Goal: Task Accomplishment & Management: Use online tool/utility

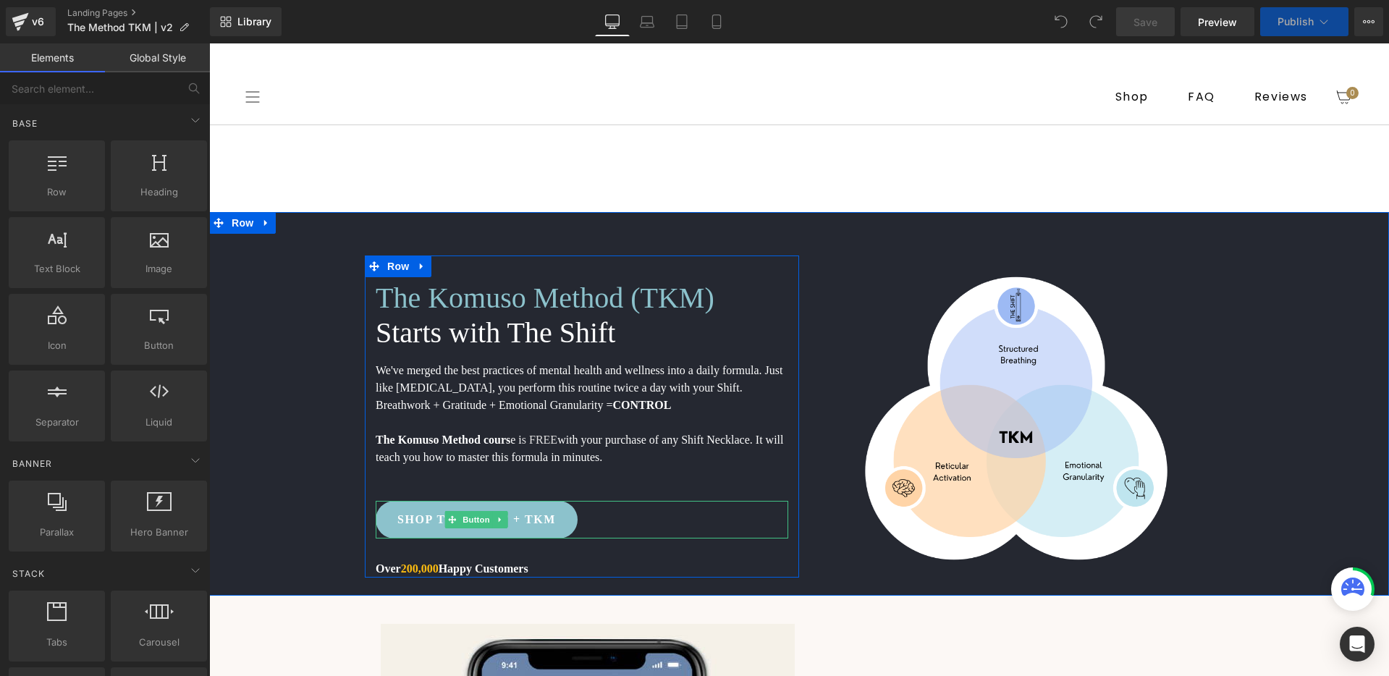
click at [625, 524] on div "SHOP THE SHIFT + TKM" at bounding box center [582, 520] width 413 height 38
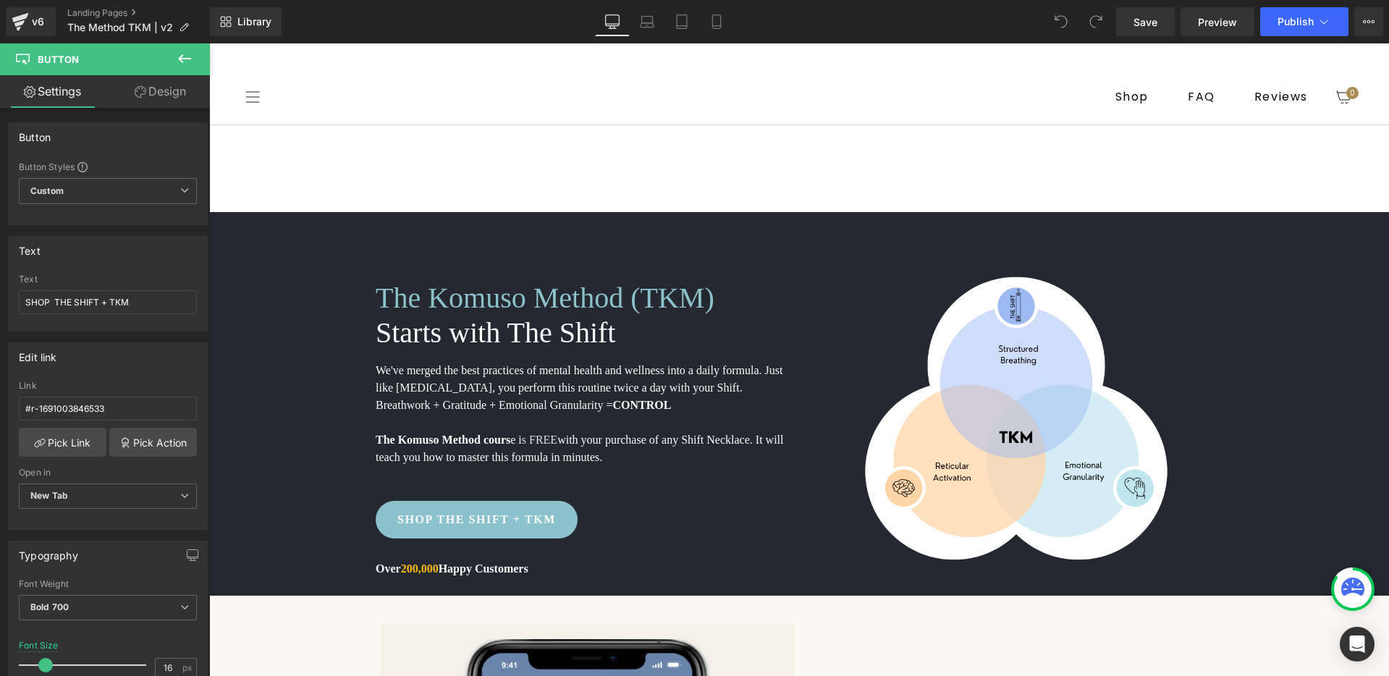
click at [186, 56] on icon at bounding box center [184, 58] width 17 height 17
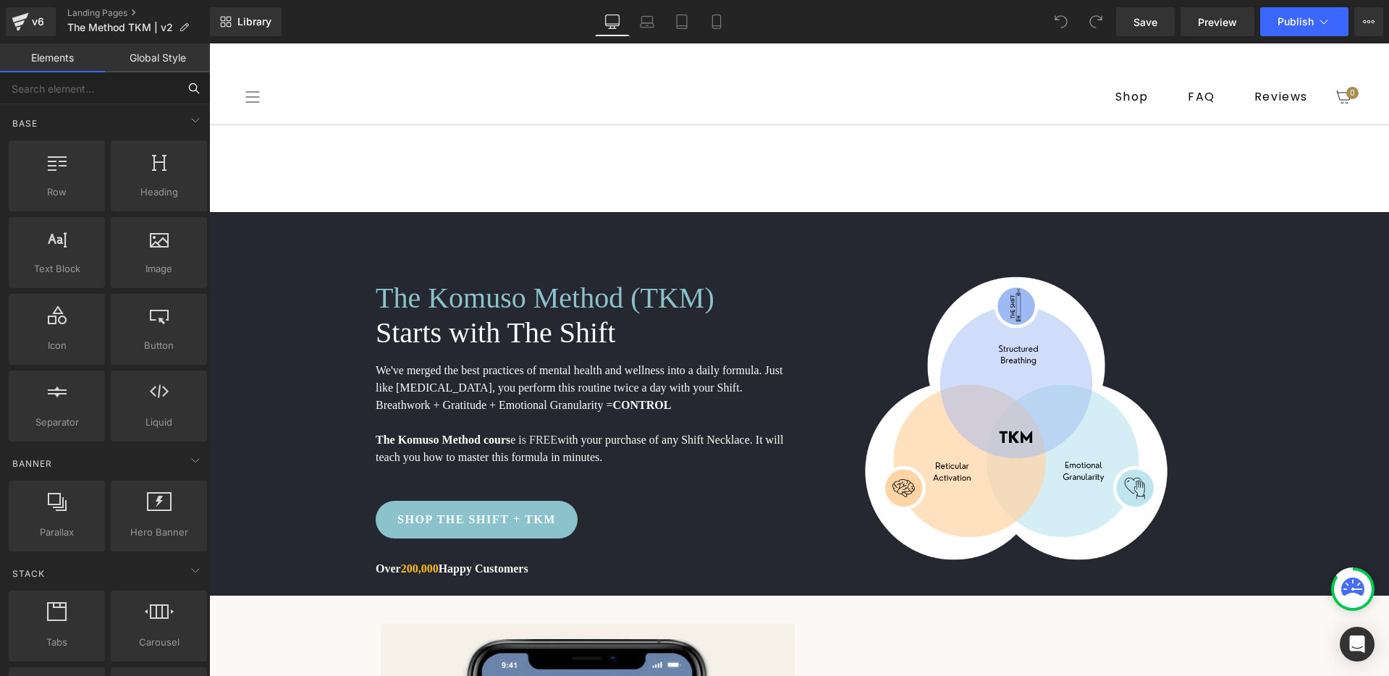
click at [108, 93] on input "text" at bounding box center [89, 88] width 178 height 32
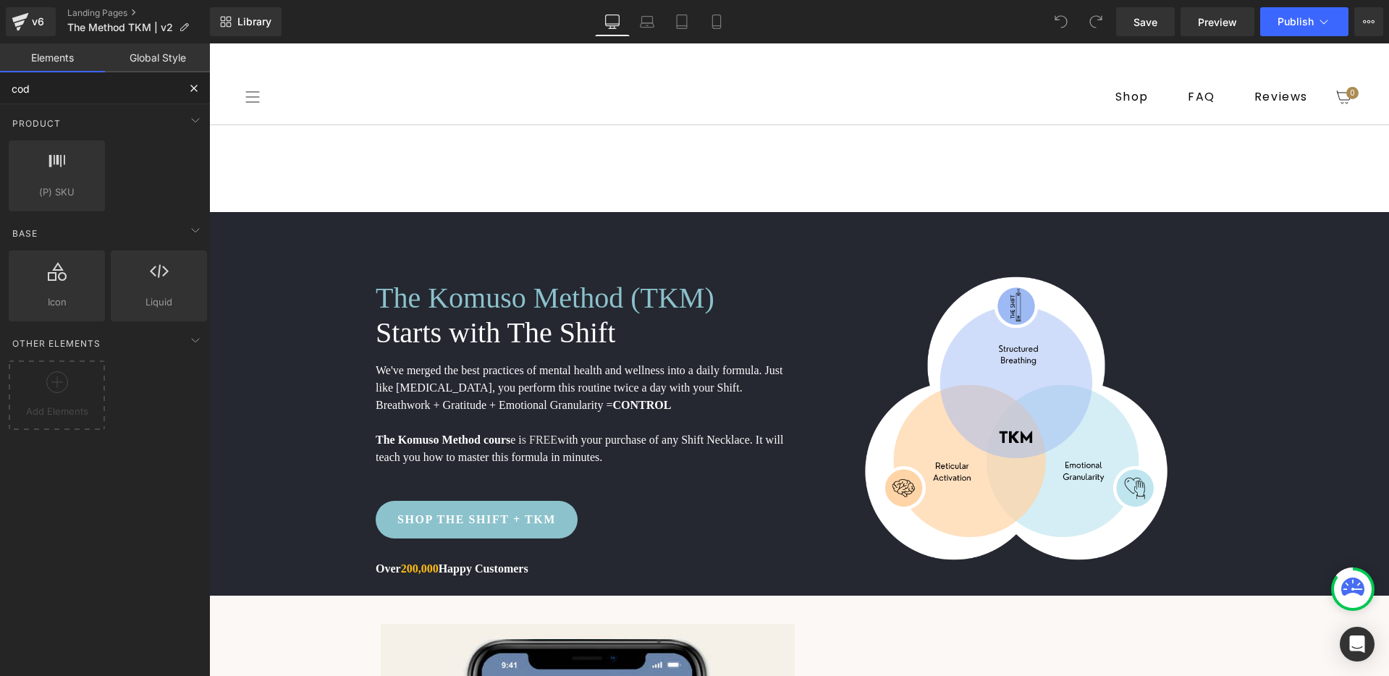
type input "code"
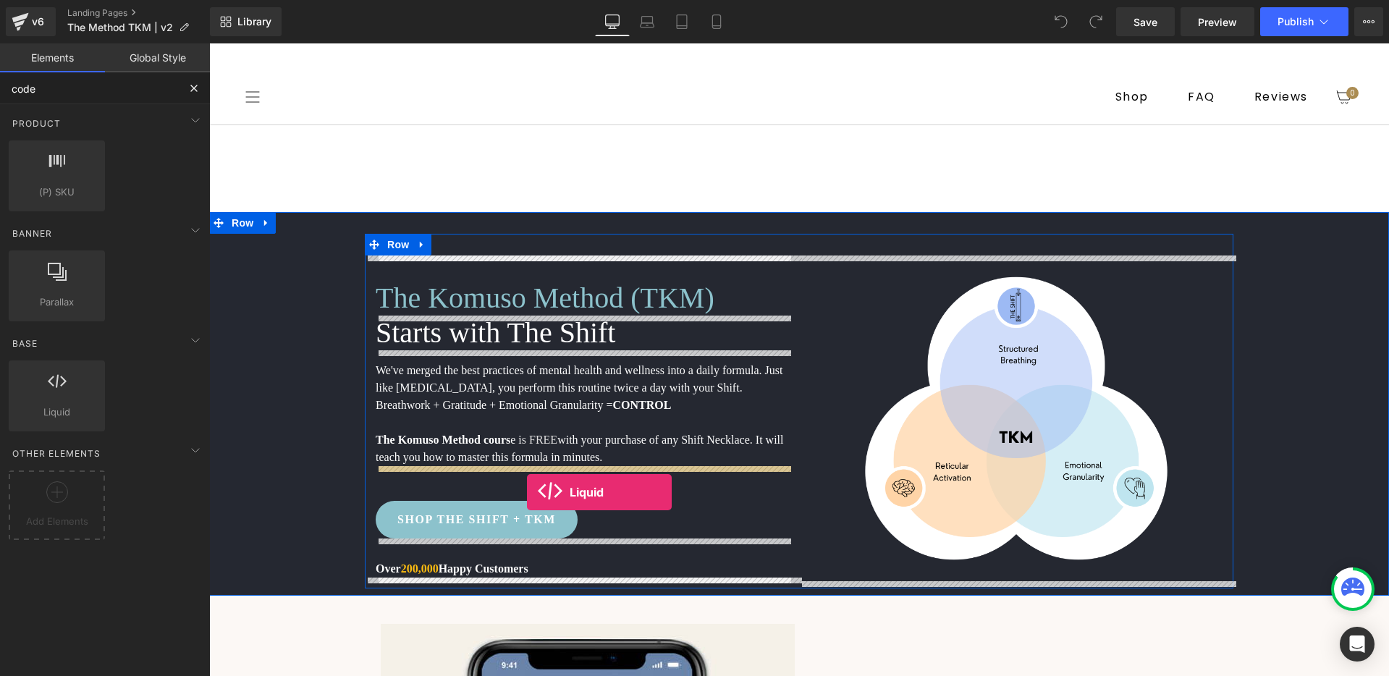
drag, startPoint x: 271, startPoint y: 442, endPoint x: 527, endPoint y: 492, distance: 260.4
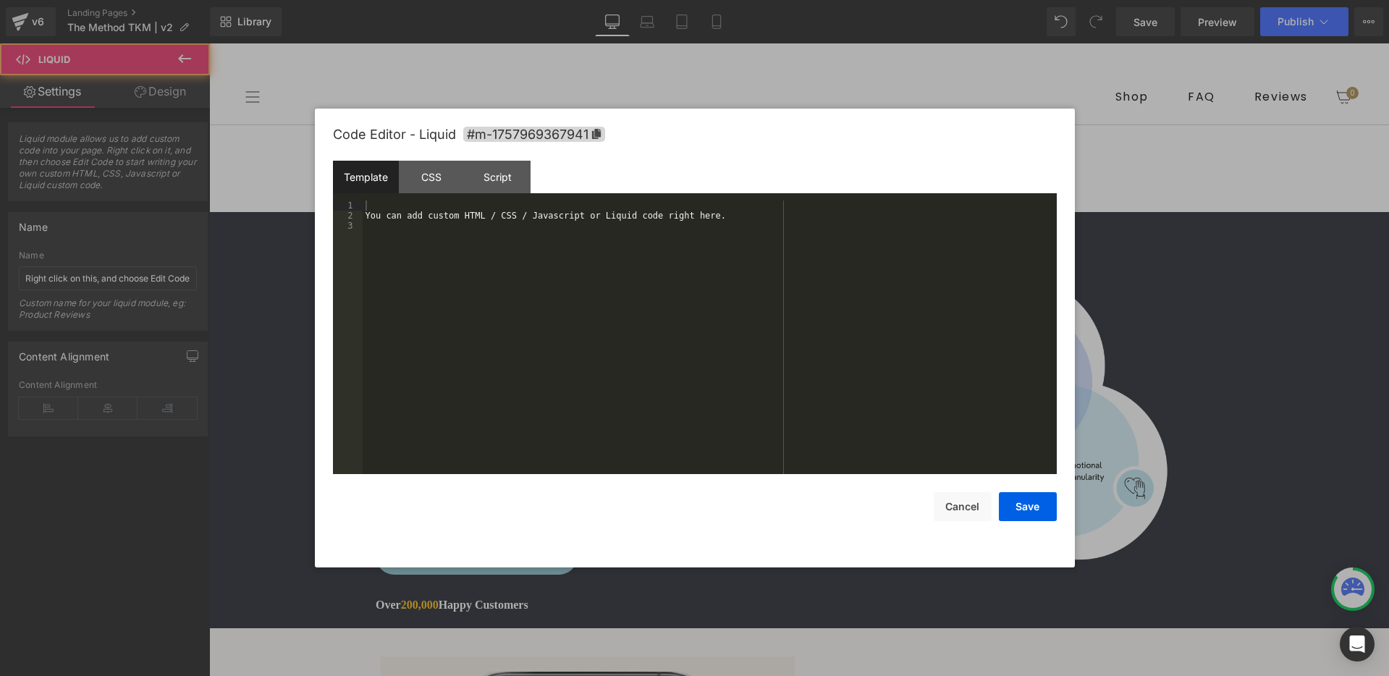
click at [658, 0] on div "Liquid You are previewing how the will restyle your page. You can not edit Elem…" at bounding box center [694, 0] width 1389 height 0
click at [523, 271] on div "You can add custom HTML / CSS / Javascript or Liquid code right here." at bounding box center [710, 348] width 694 height 294
click at [710, 214] on div "You can add custom HTML / CSS / Javascript or Liquid code right here. < div cla…" at bounding box center [710, 348] width 694 height 294
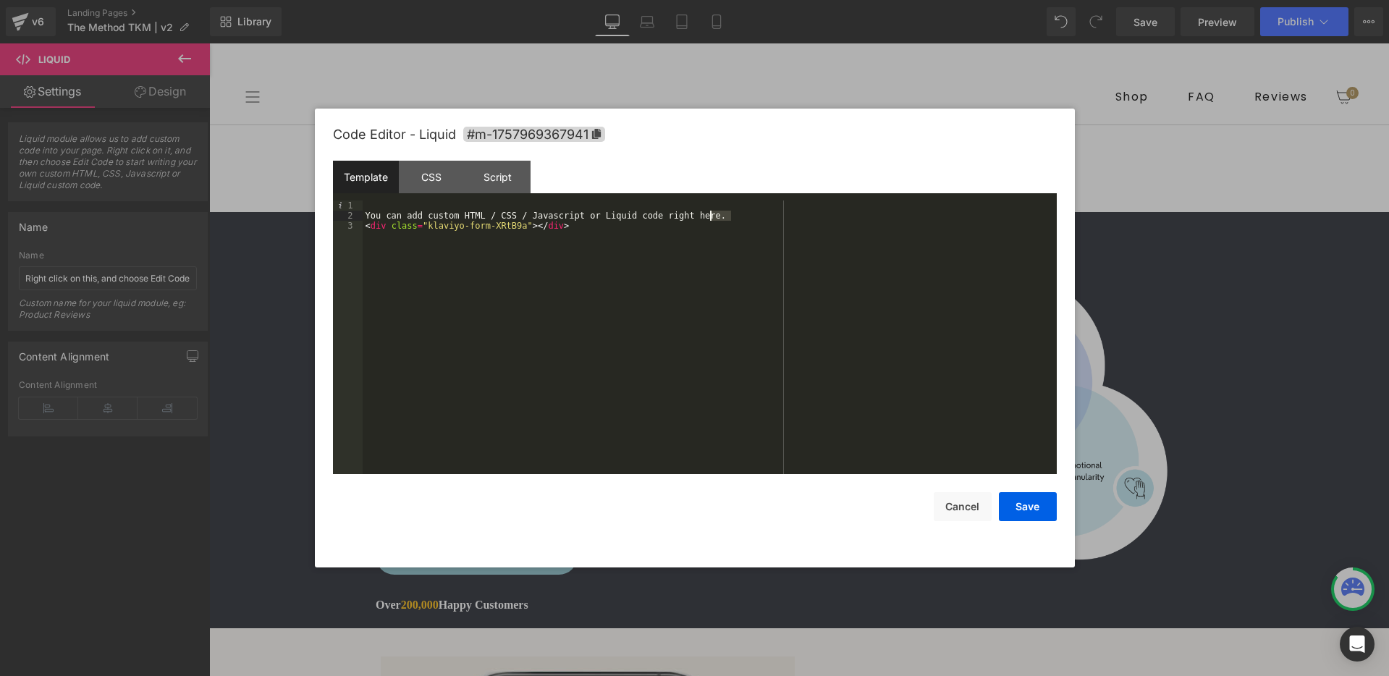
click at [710, 214] on div "You can add custom HTML / CSS / Javascript or Liquid code right here. < div cla…" at bounding box center [710, 348] width 694 height 294
click at [1021, 496] on button "Save" at bounding box center [1028, 506] width 58 height 29
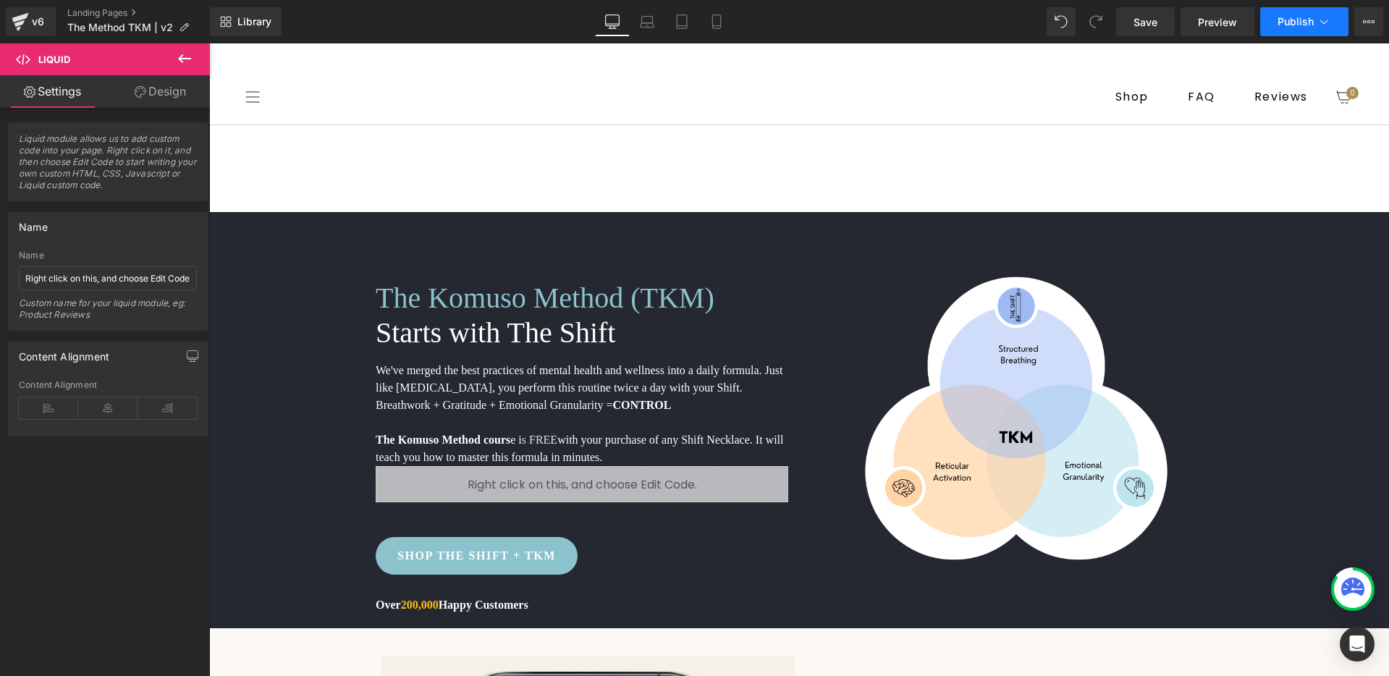
click at [1284, 33] on button "Publish" at bounding box center [1304, 21] width 88 height 29
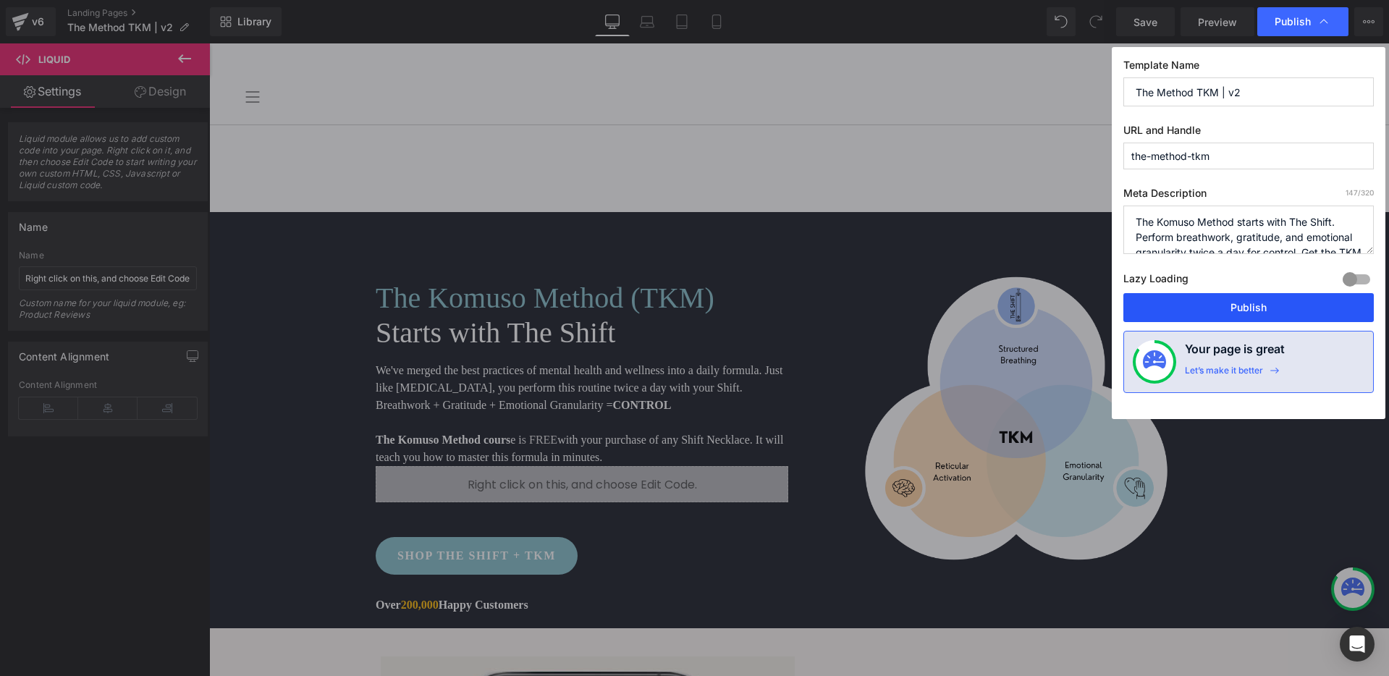
click at [1225, 308] on button "Publish" at bounding box center [1248, 307] width 250 height 29
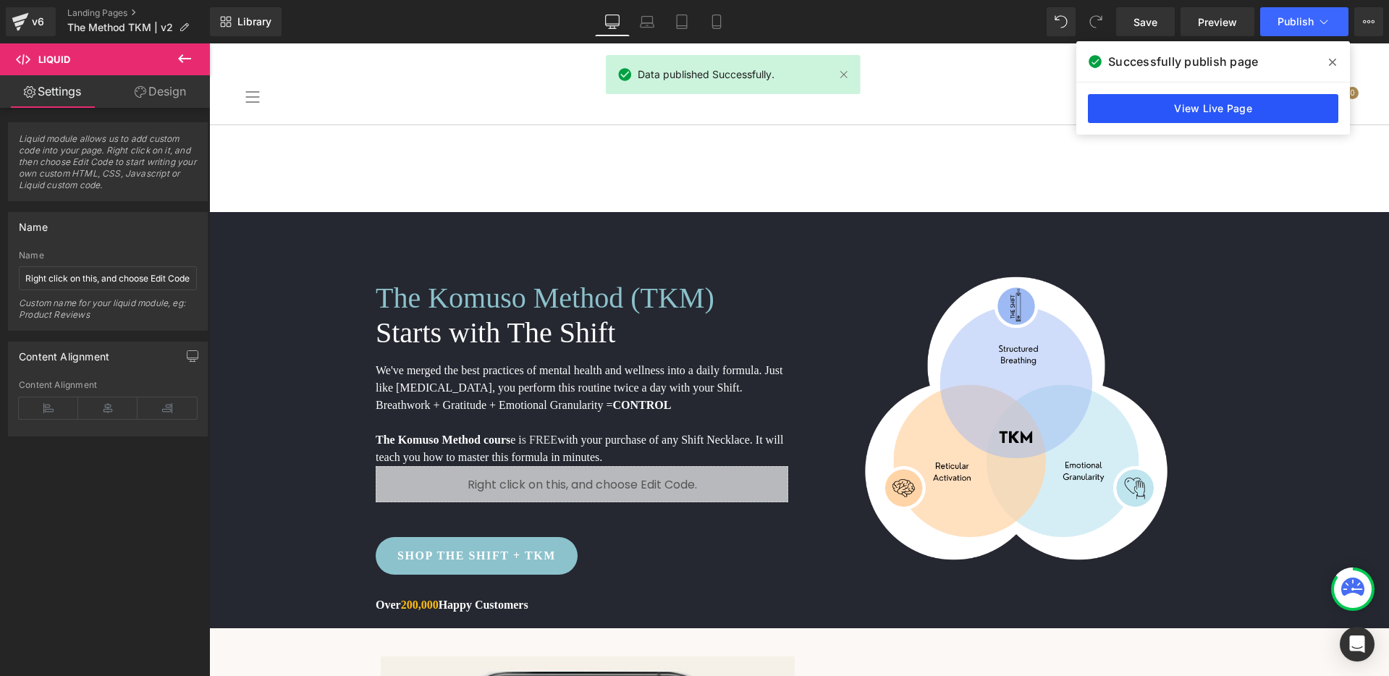
click at [1223, 110] on link "View Live Page" at bounding box center [1213, 108] width 250 height 29
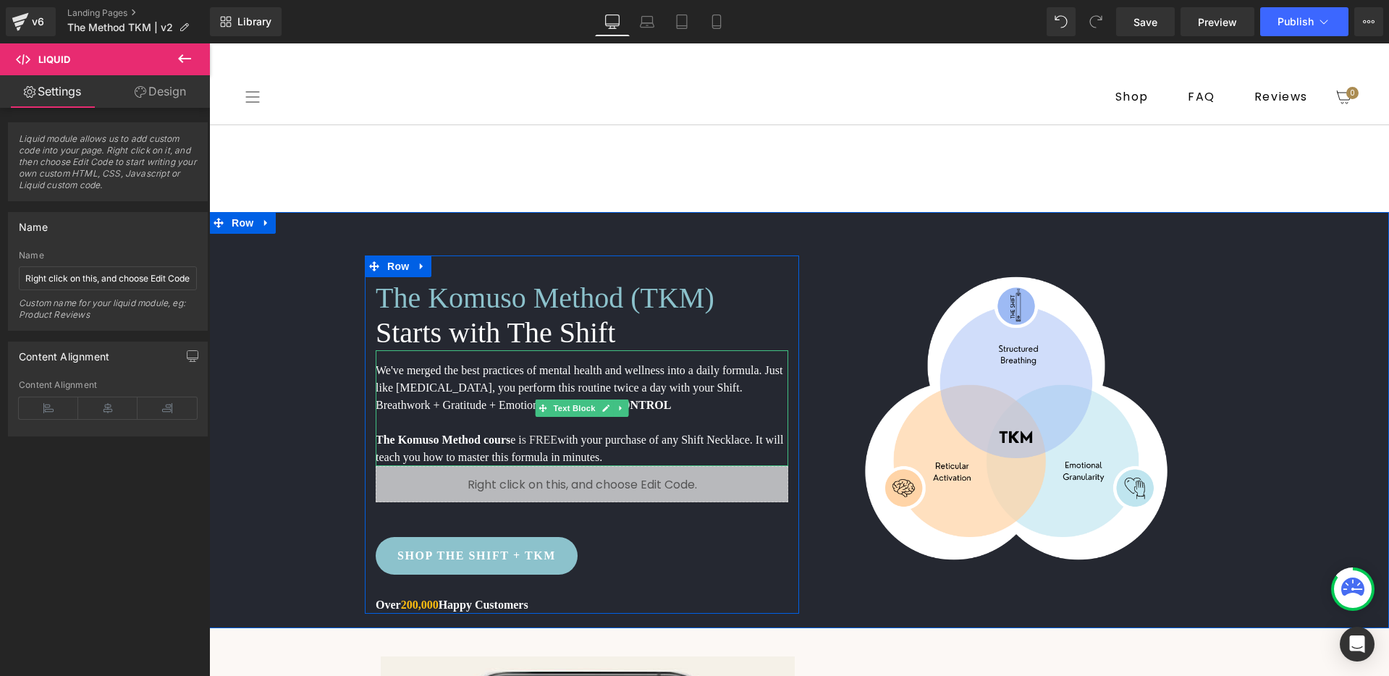
click at [625, 453] on p "The Komuso Method cours e i s FREE with your purchase of any Shift Necklace. It…" at bounding box center [582, 448] width 413 height 35
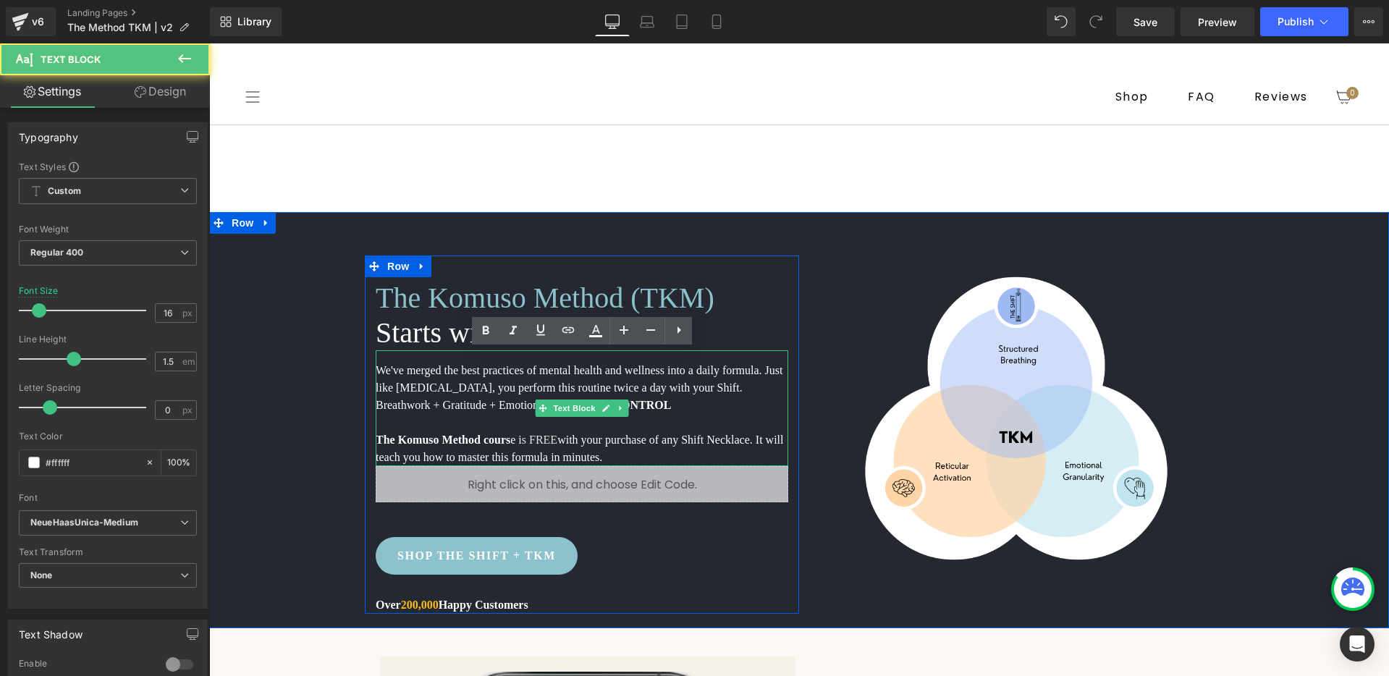
click at [625, 453] on p "The Komuso Method cours e i s FREE with your purchase of any Shift Necklace. It…" at bounding box center [582, 448] width 413 height 35
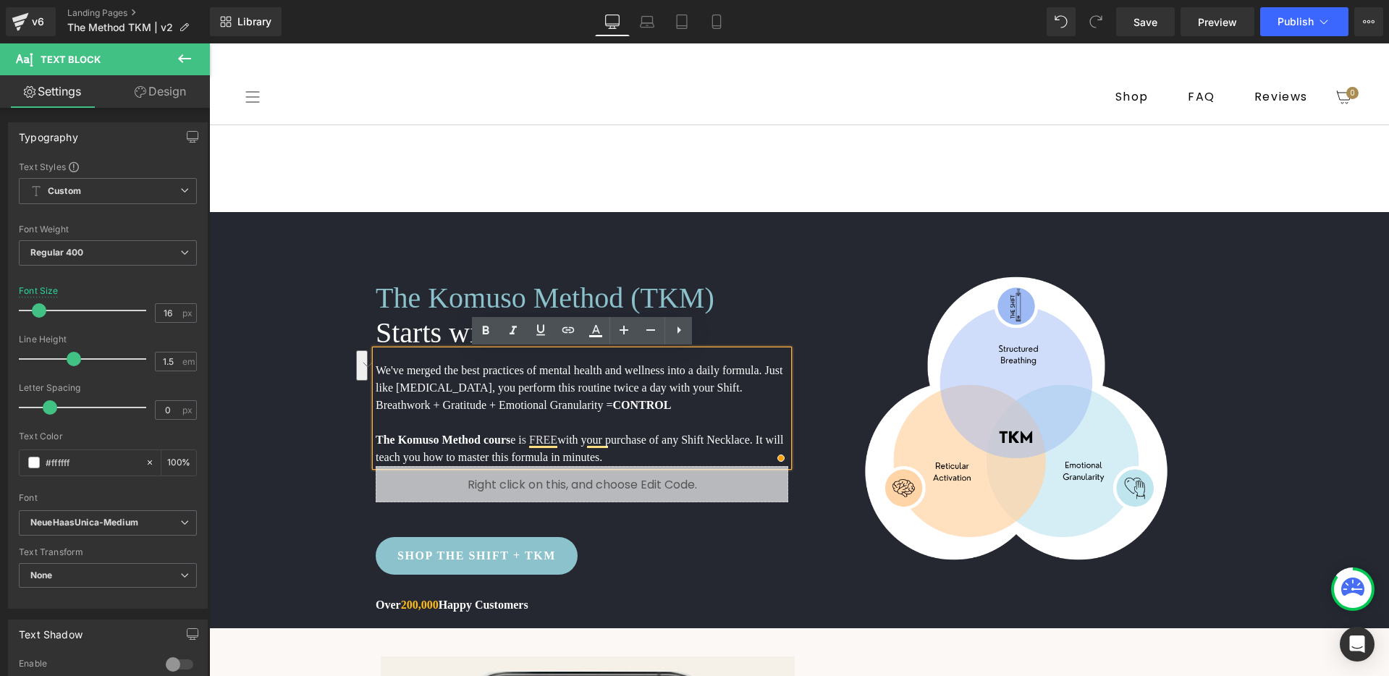
drag, startPoint x: 633, startPoint y: 451, endPoint x: 376, endPoint y: 442, distance: 257.9
click at [376, 442] on p "The Komuso Method cours e i s FREE with your purchase of any Shift Necklace. It…" at bounding box center [582, 448] width 413 height 35
click at [747, 444] on p "The Komuso Method cours e i s FREE with your purchase of any Shift Necklace. It…" at bounding box center [582, 448] width 413 height 35
click at [585, 561] on div "SHOP THE SHIFT + TKM" at bounding box center [582, 556] width 413 height 38
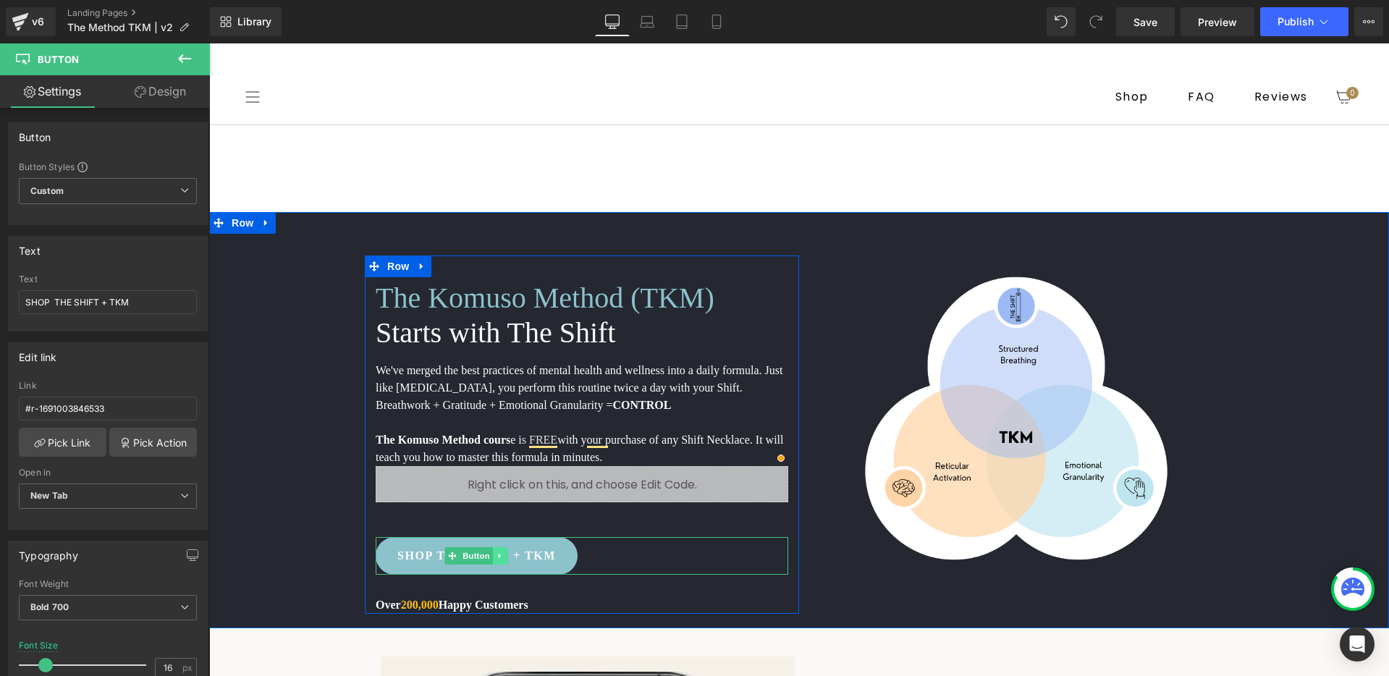
click at [500, 554] on icon at bounding box center [501, 556] width 8 height 9
click at [507, 555] on icon at bounding box center [508, 556] width 8 height 9
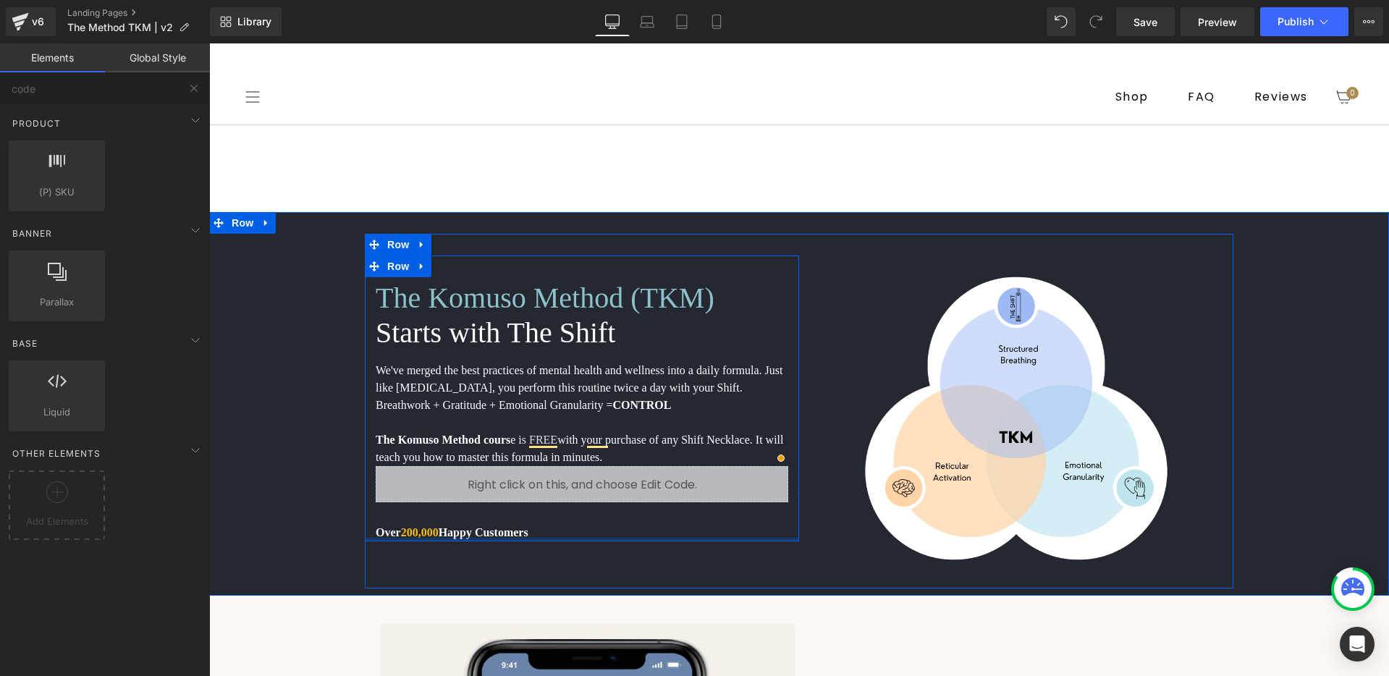
click at [546, 534] on p "Over 200,000 Happy Customers" at bounding box center [582, 532] width 413 height 17
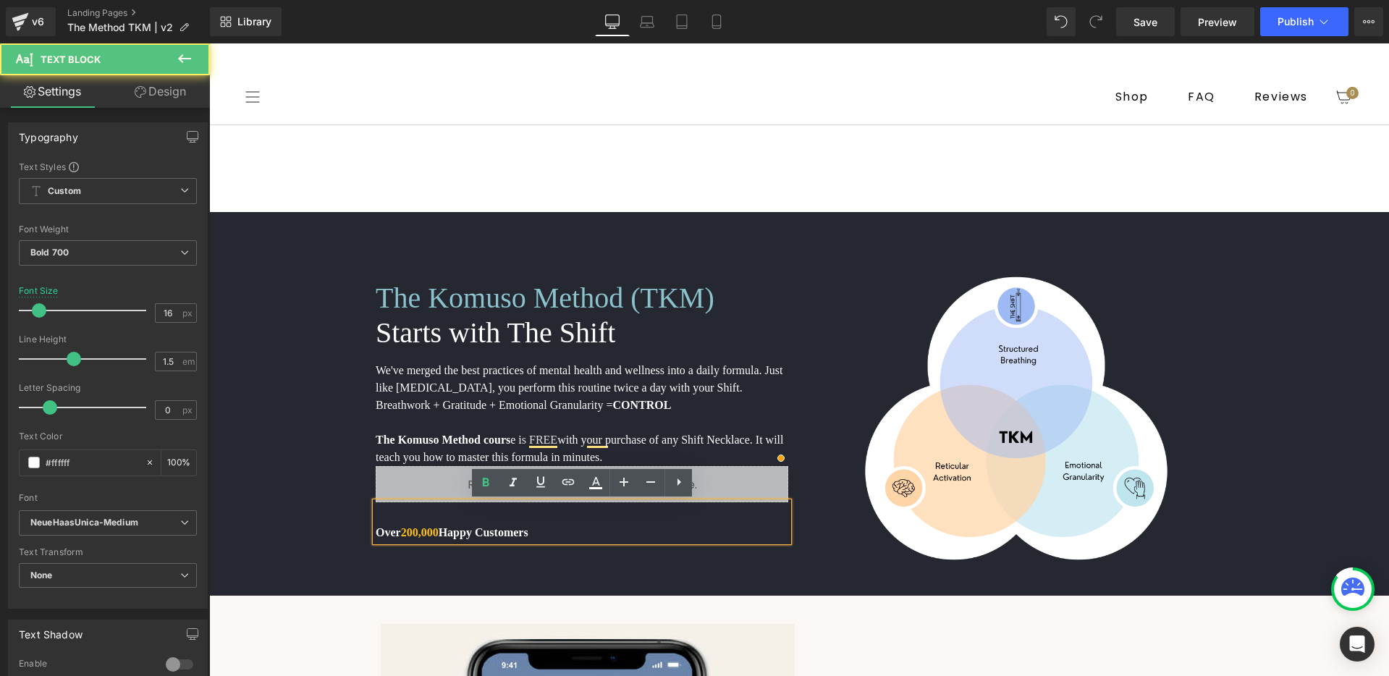
click at [570, 594] on div "The Komuso Method (TKM) Heading Starts with The Shift Heading We've merged the …" at bounding box center [799, 404] width 1180 height 384
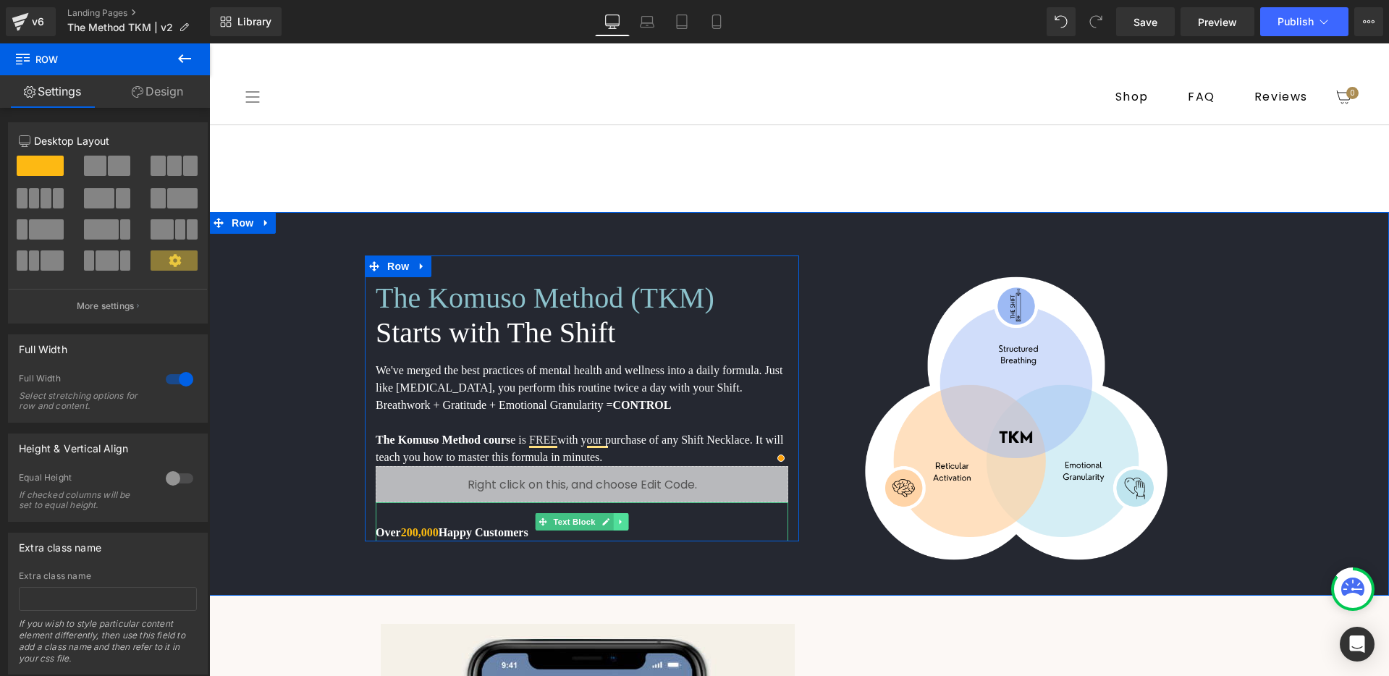
click at [618, 523] on icon at bounding box center [621, 522] width 8 height 9
click at [628, 525] on icon at bounding box center [629, 522] width 8 height 8
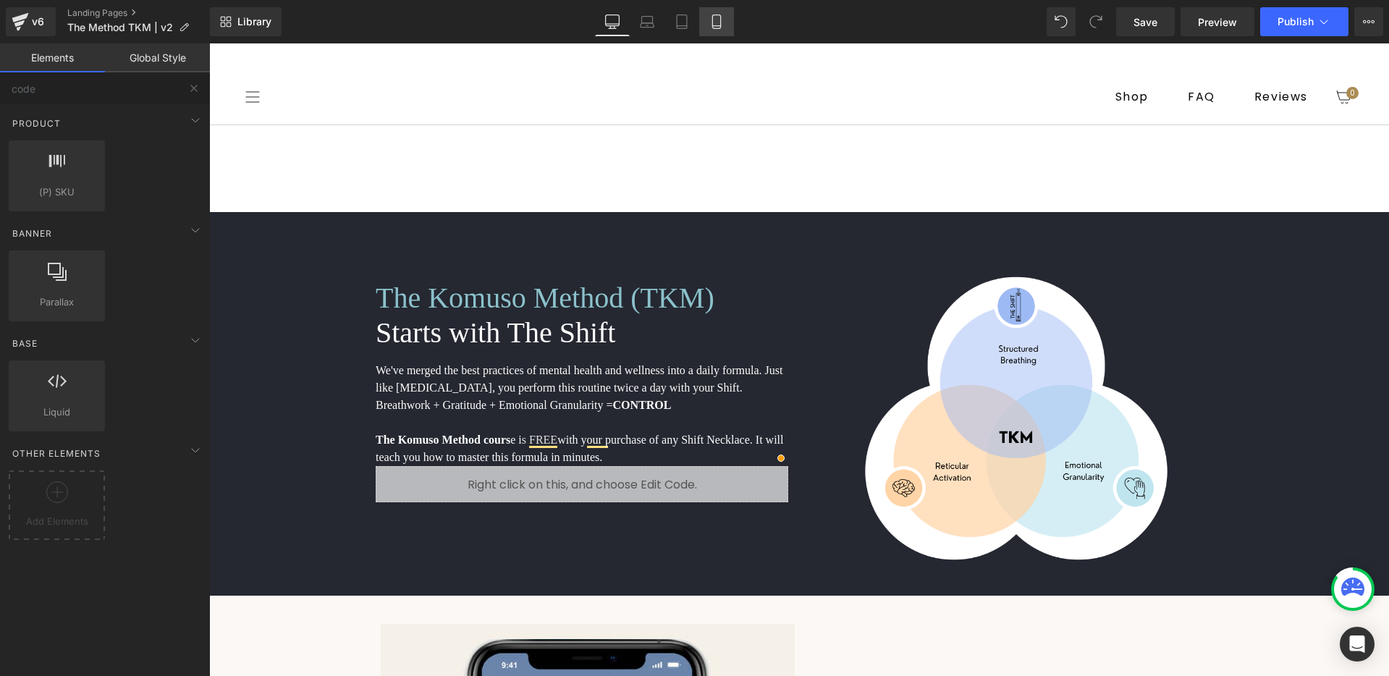
click at [706, 27] on link "Mobile" at bounding box center [716, 21] width 35 height 29
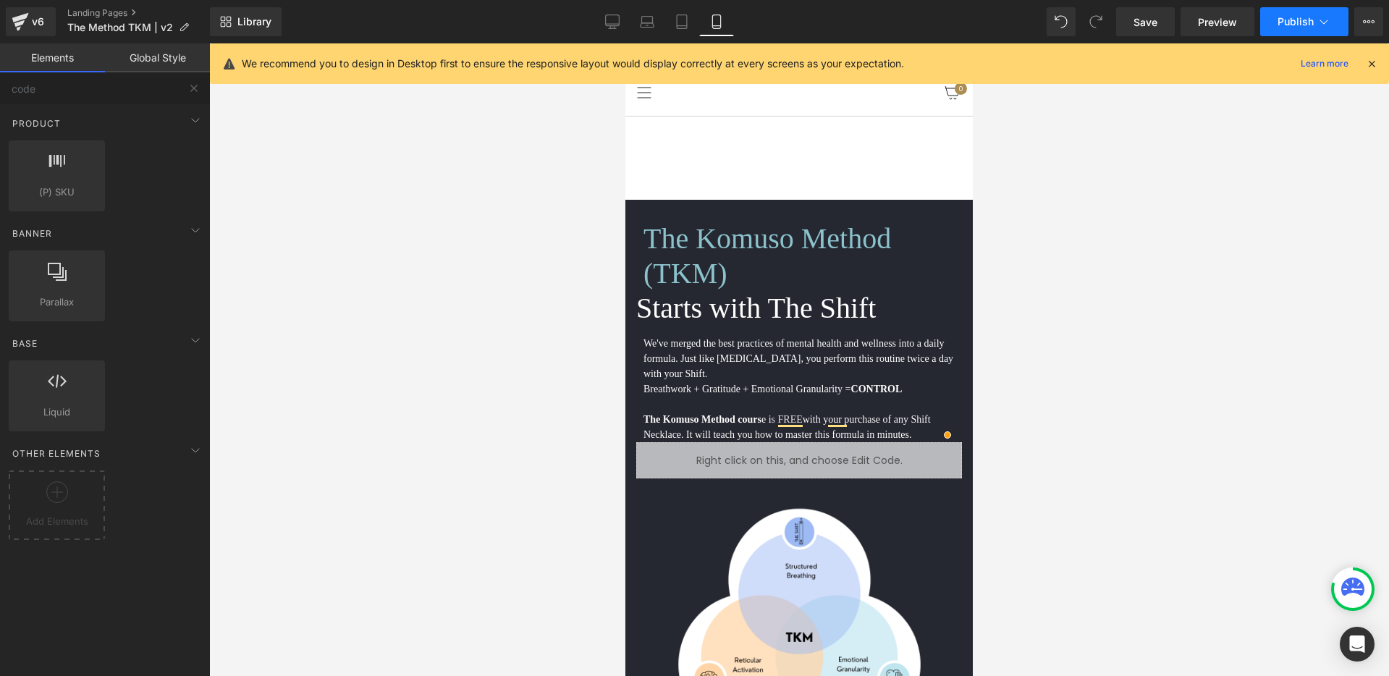
click at [1309, 16] on span "Publish" at bounding box center [1296, 22] width 36 height 12
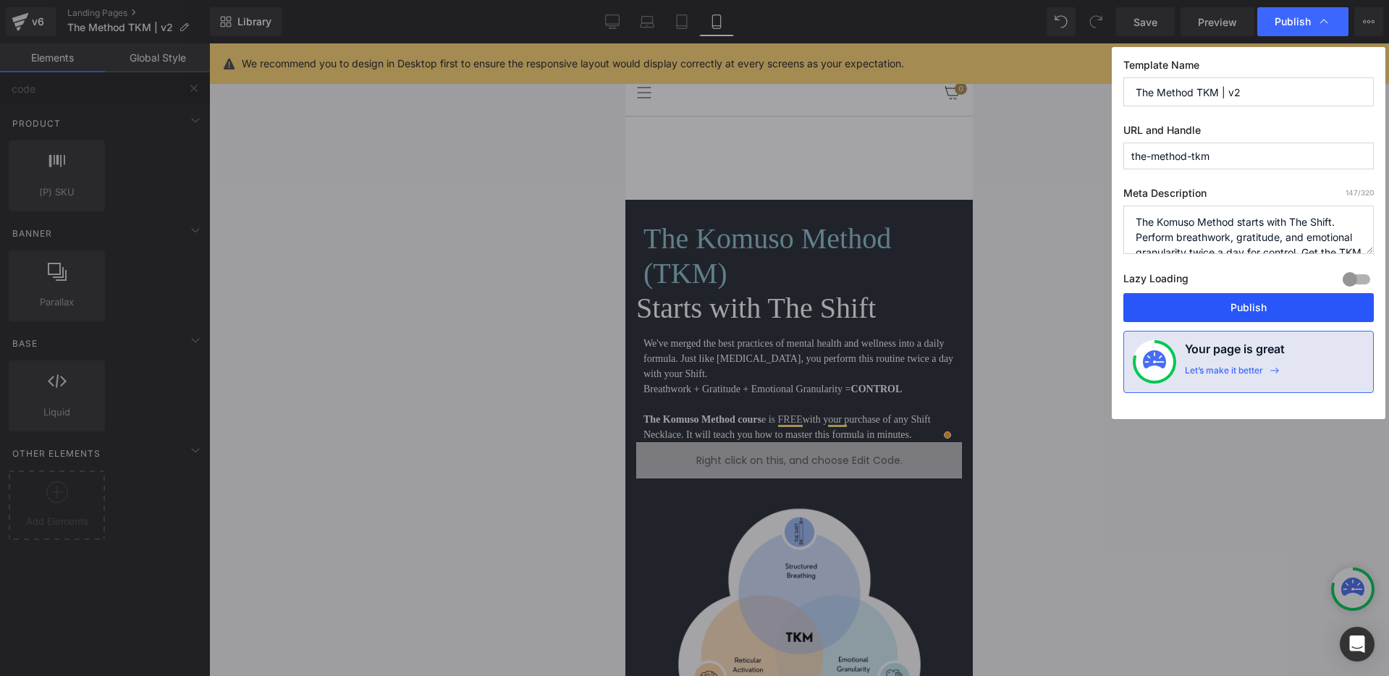
click at [1249, 295] on button "Publish" at bounding box center [1248, 307] width 250 height 29
